Goal: Complete application form

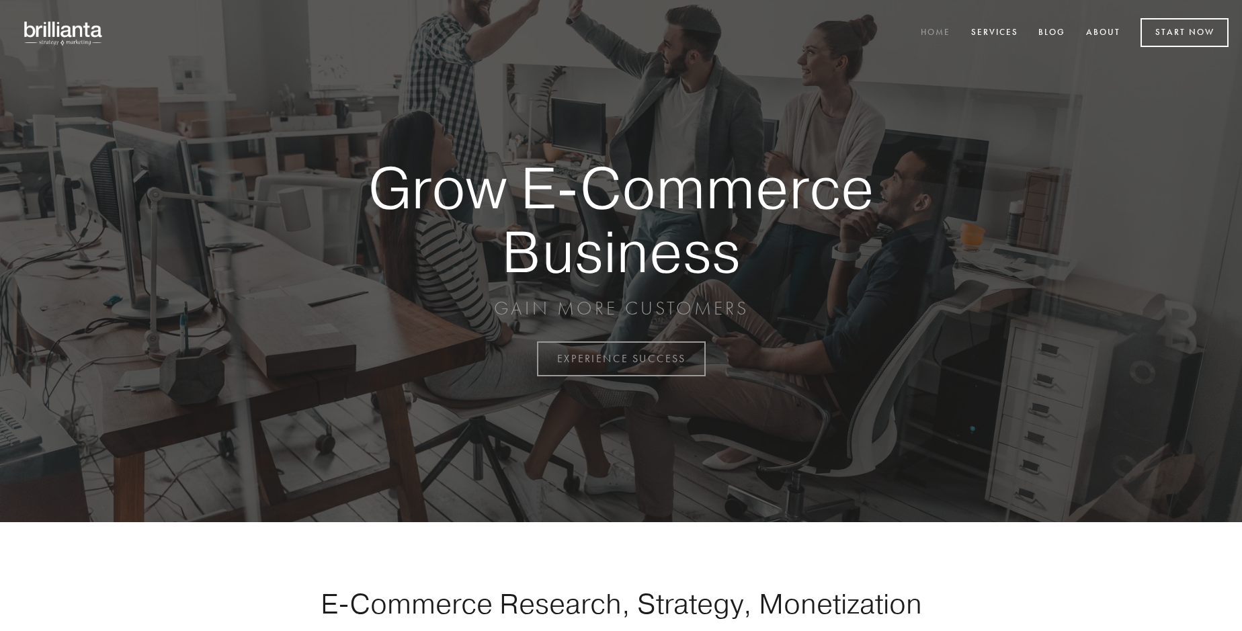
scroll to position [3523, 0]
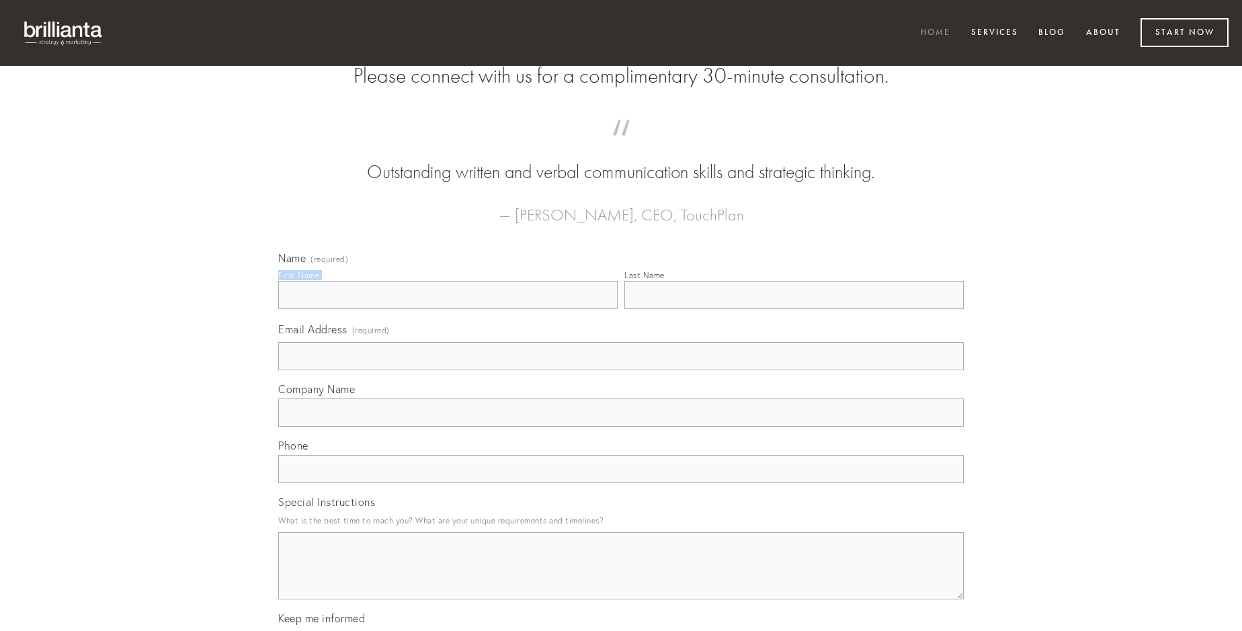
type input "[PERSON_NAME]"
click at [794, 309] on input "Last Name" at bounding box center [793, 295] width 339 height 28
type input "[PERSON_NAME]"
click at [621, 370] on input "Email Address (required)" at bounding box center [621, 356] width 686 height 28
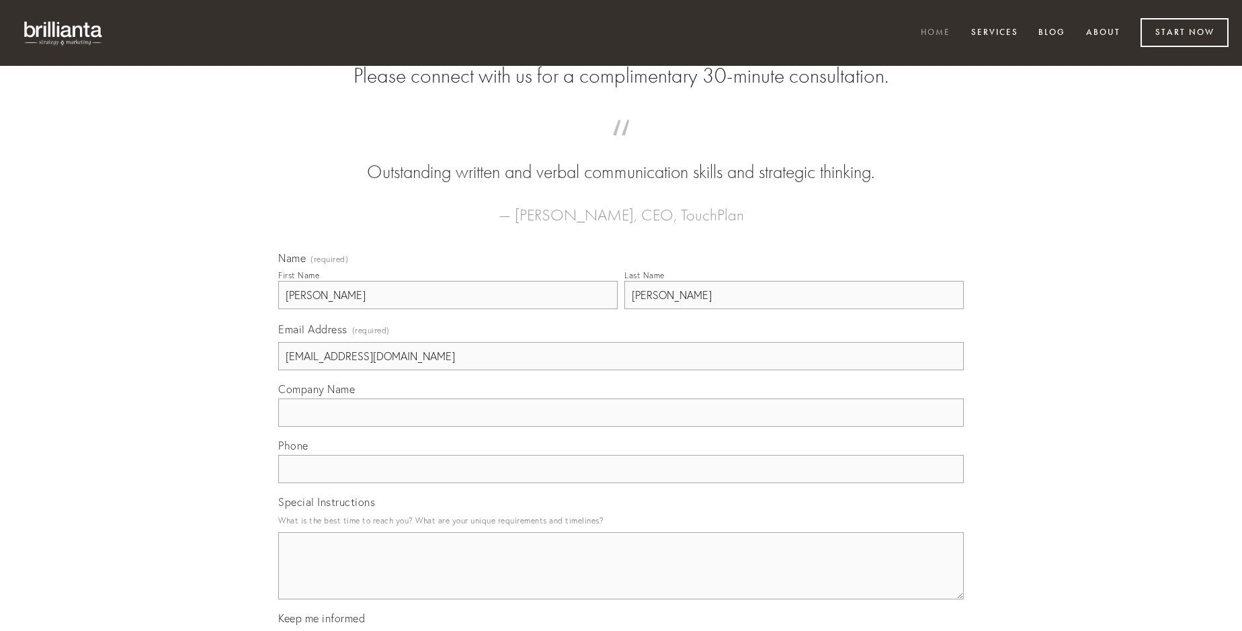
type input "[EMAIL_ADDRESS][DOMAIN_NAME]"
click at [621, 427] on input "Company Name" at bounding box center [621, 413] width 686 height 28
type input "reprehenderit"
click at [621, 483] on input "text" at bounding box center [621, 469] width 686 height 28
click at [621, 578] on textarea "Special Instructions" at bounding box center [621, 565] width 686 height 67
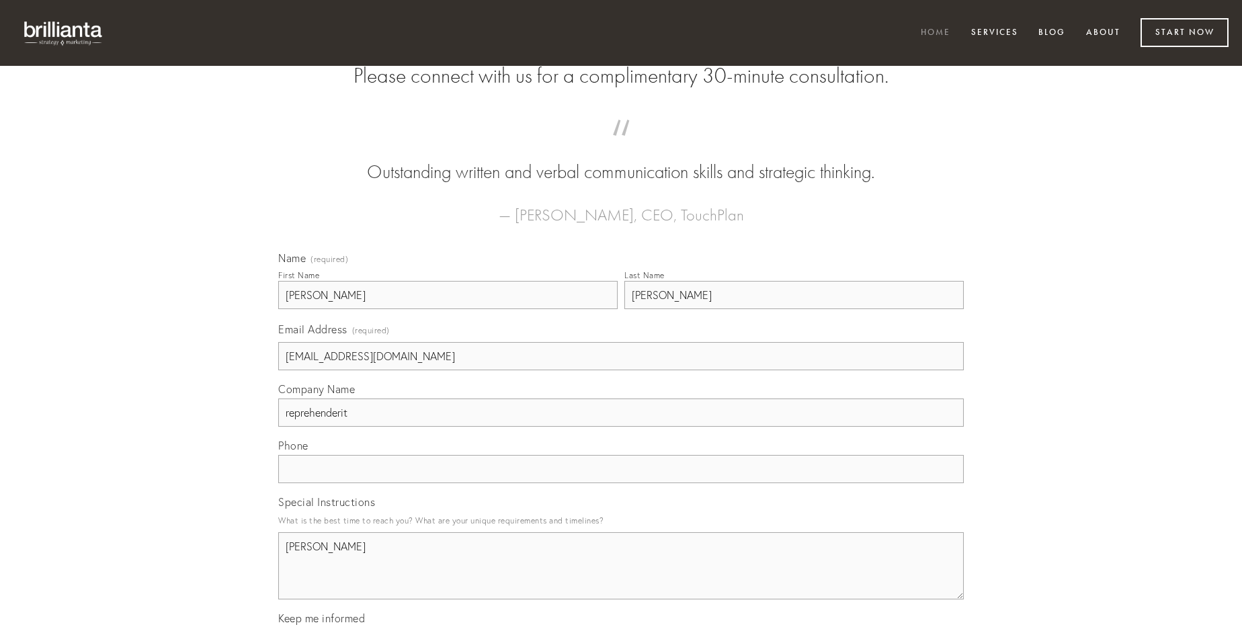
type textarea "[PERSON_NAME]"
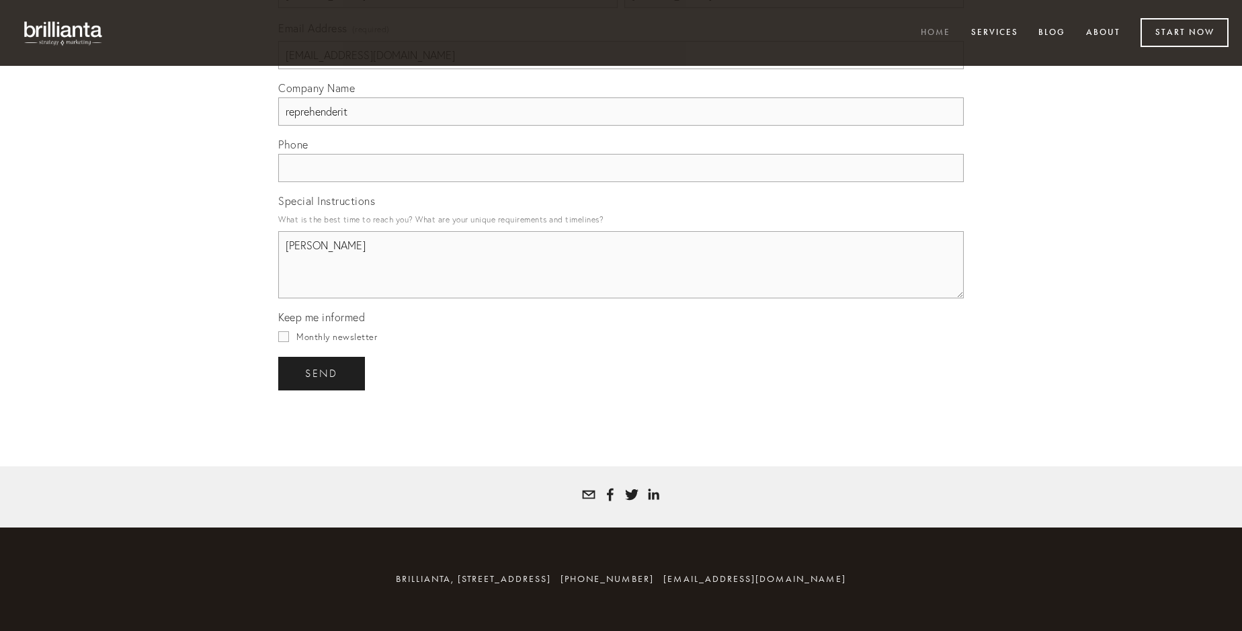
click at [323, 373] on span "send" at bounding box center [321, 374] width 33 height 12
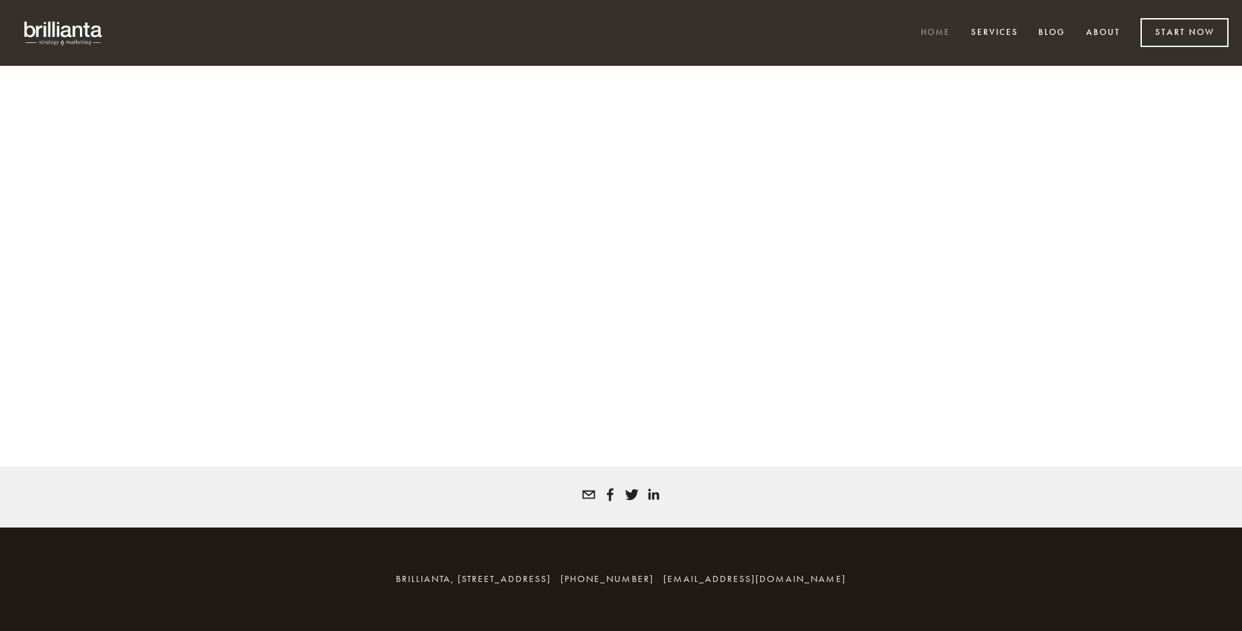
scroll to position [3505, 0]
